Goal: Information Seeking & Learning: Learn about a topic

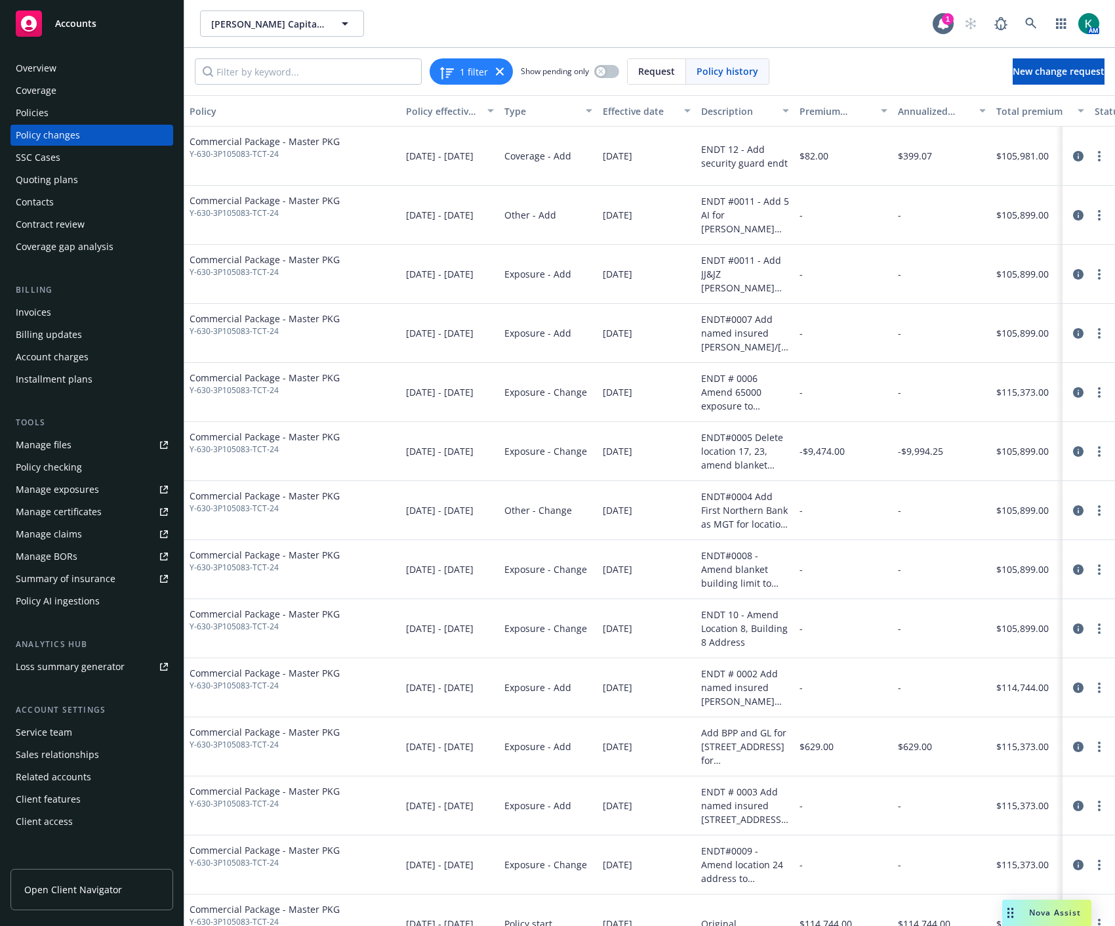
scroll to position [38, 0]
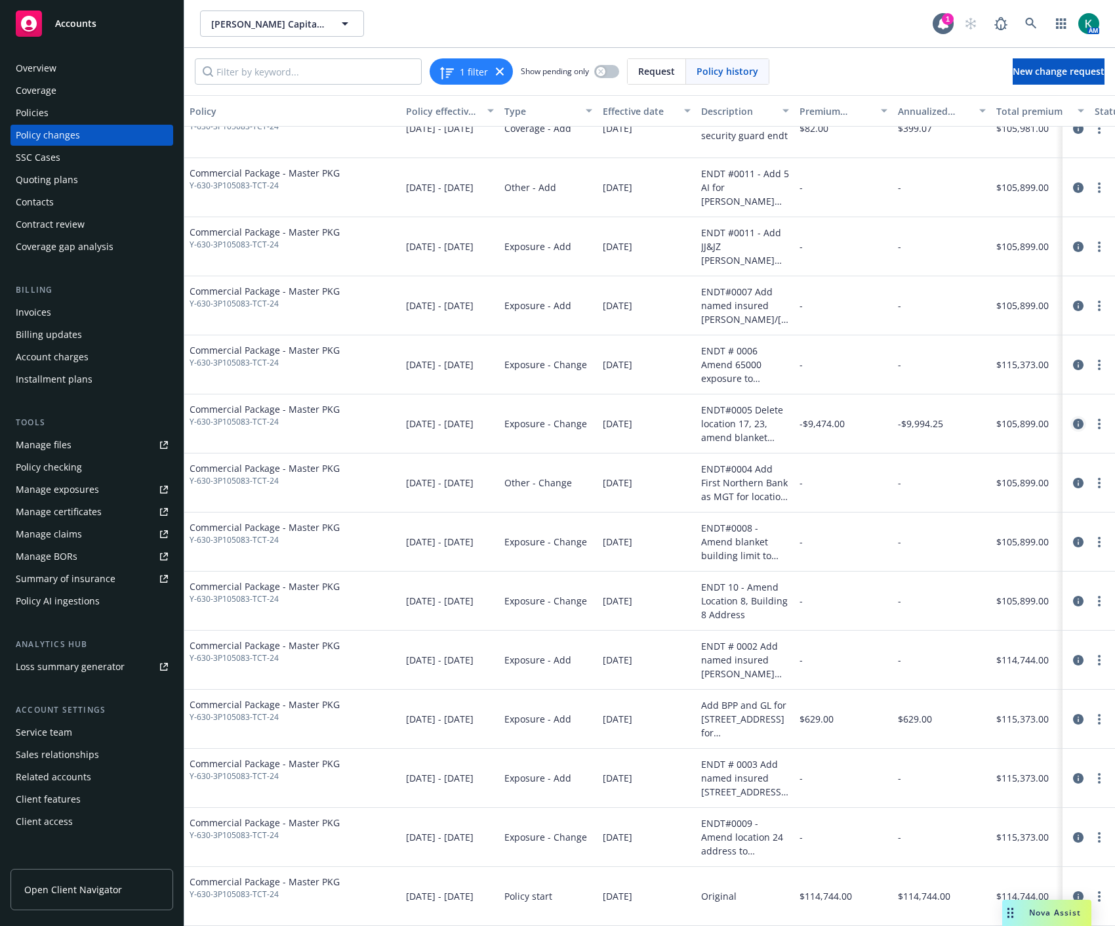
click at [1073, 419] on icon "circleInformation" at bounding box center [1078, 424] width 10 height 10
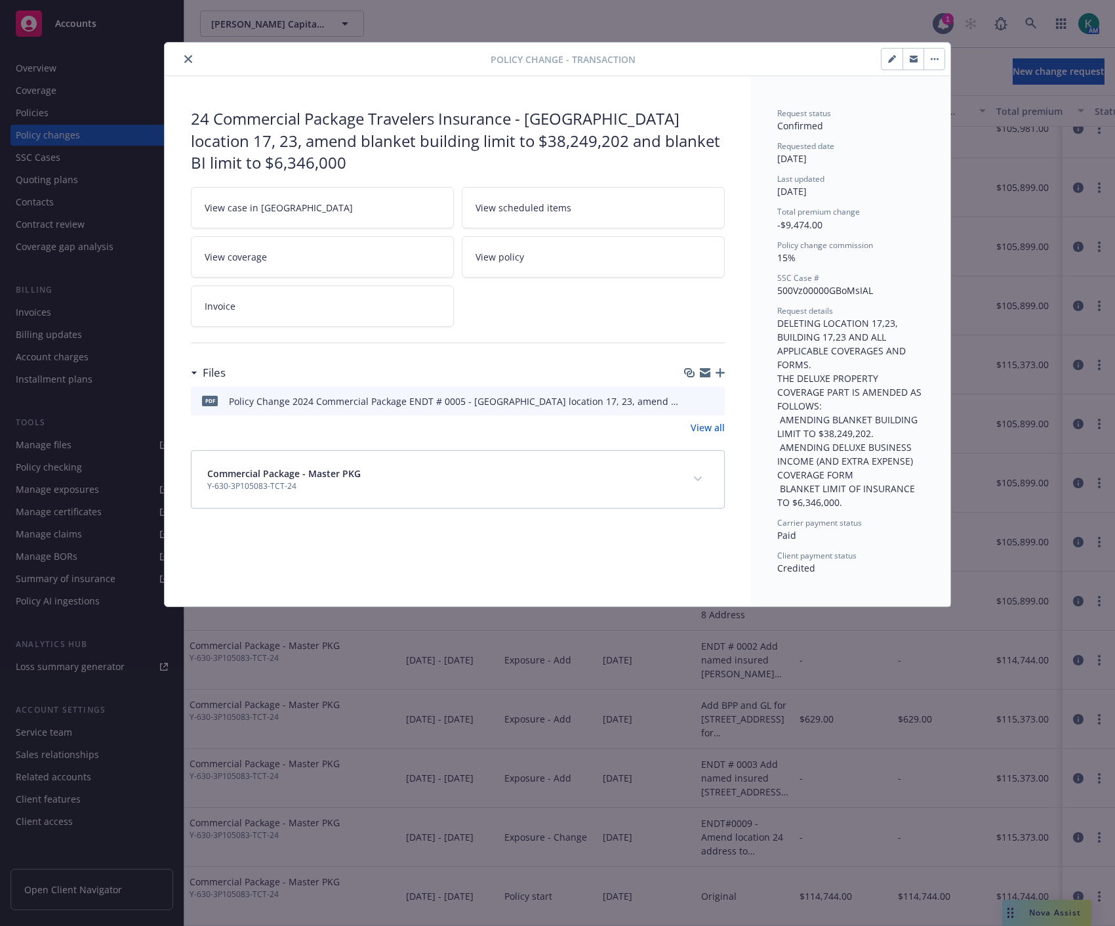
click at [716, 398] on icon "preview file" at bounding box center [713, 400] width 12 height 9
